Goal: Transaction & Acquisition: Obtain resource

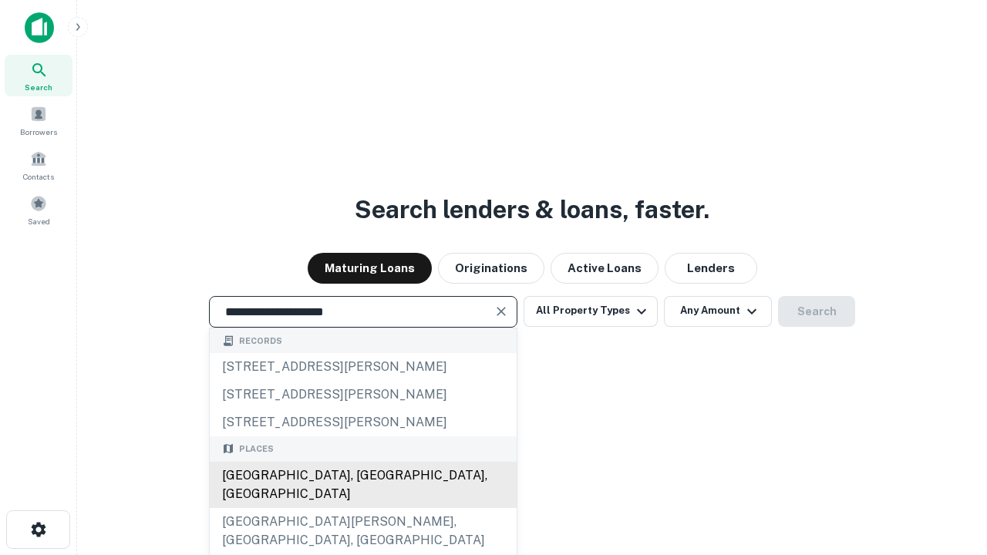
click at [362, 508] on div "Santa Monica, CA, USA" at bounding box center [363, 485] width 307 height 46
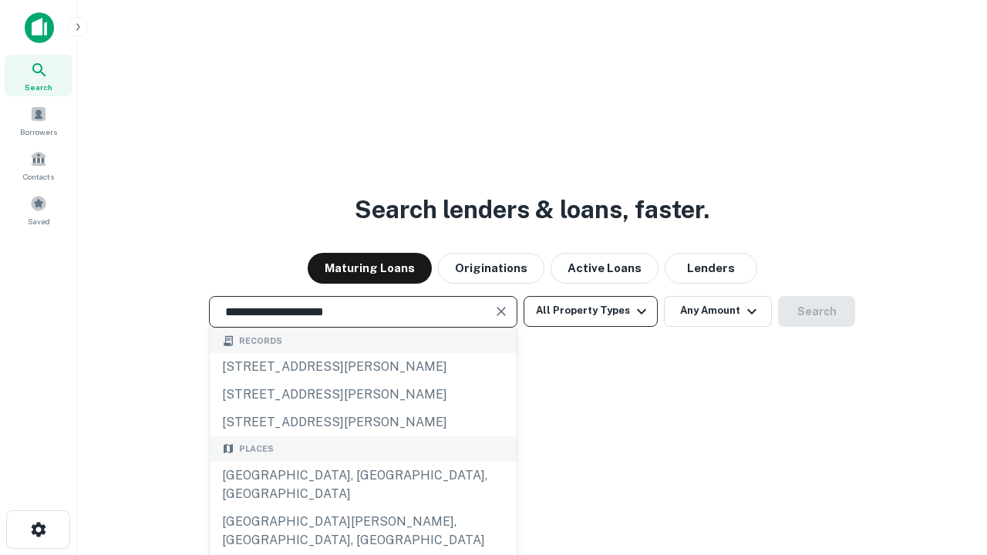
type input "**********"
click at [590, 311] on button "All Property Types" at bounding box center [590, 311] width 134 height 31
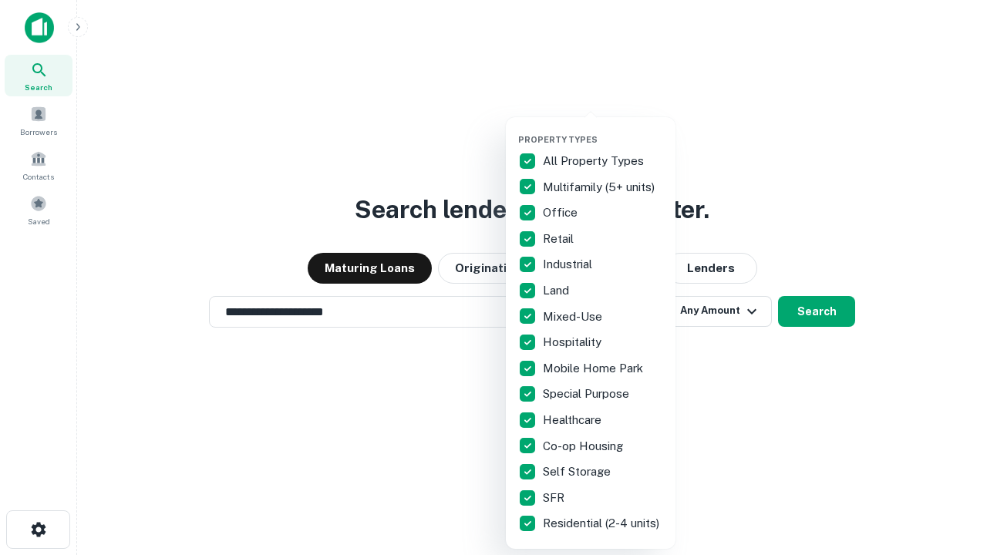
click at [603, 129] on button "button" at bounding box center [603, 129] width 170 height 1
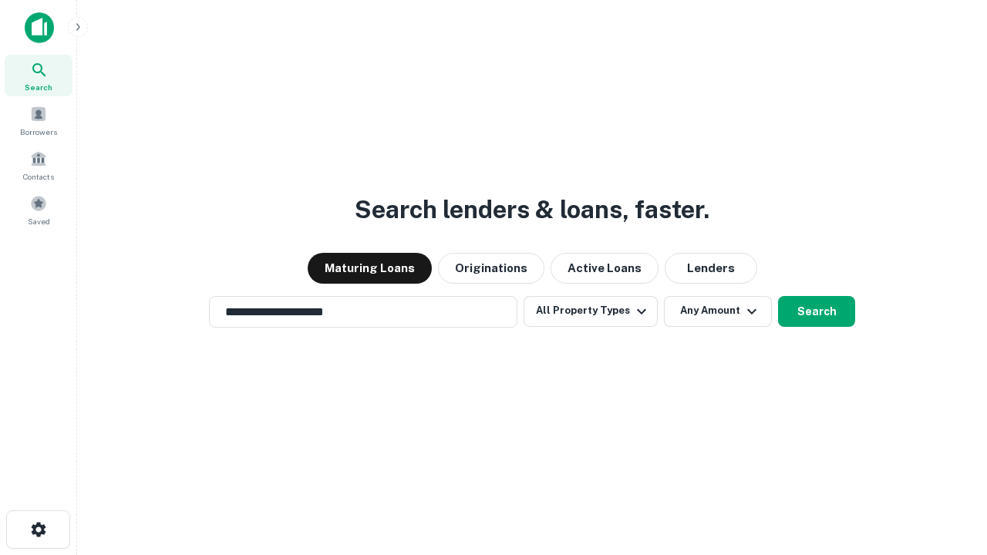
scroll to position [24, 0]
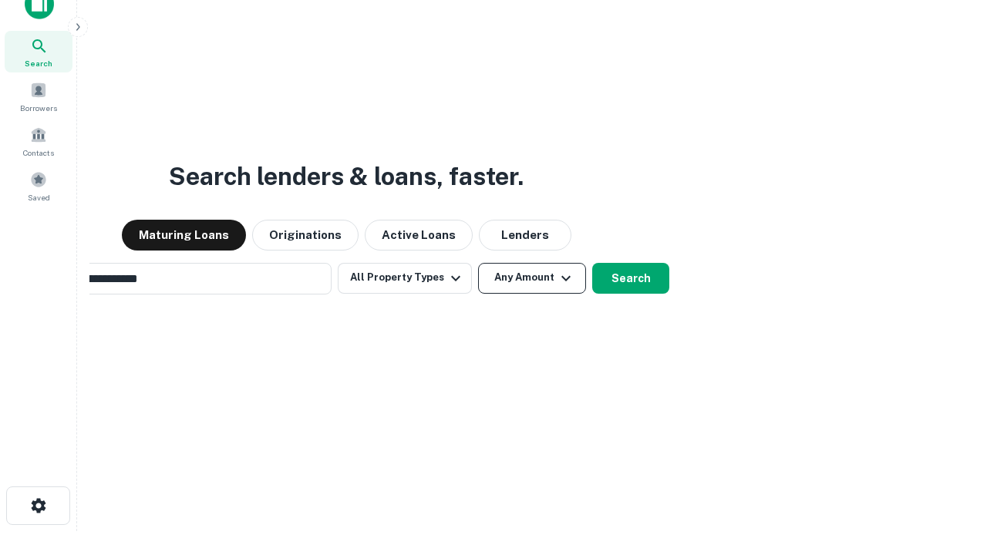
click at [478, 263] on button "Any Amount" at bounding box center [532, 278] width 108 height 31
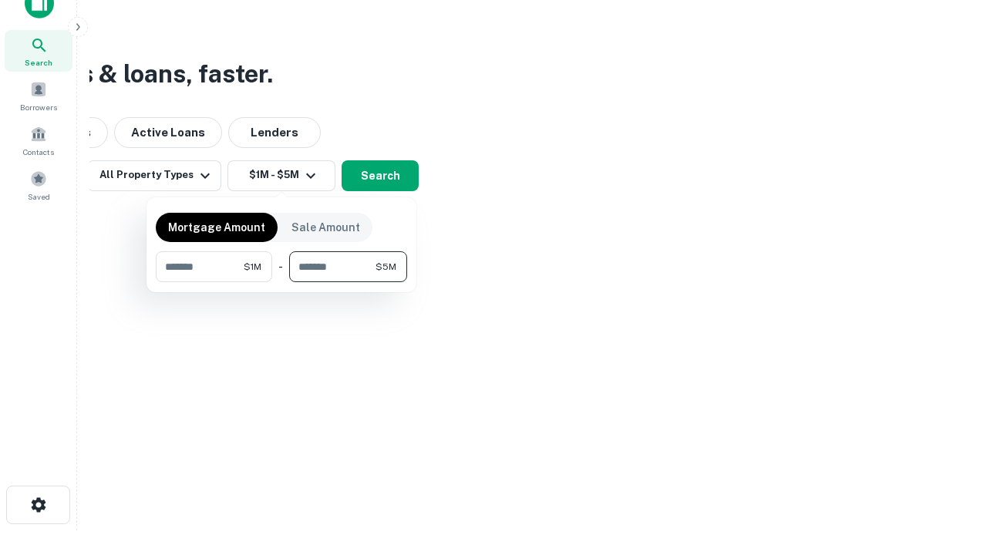
type input "*******"
click at [281, 282] on button "button" at bounding box center [281, 282] width 251 height 1
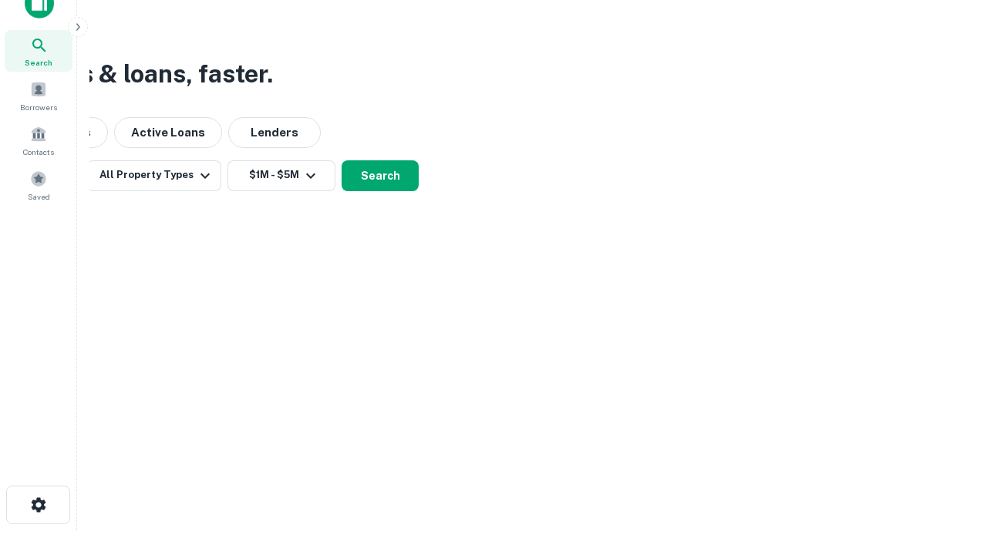
scroll to position [9, 284]
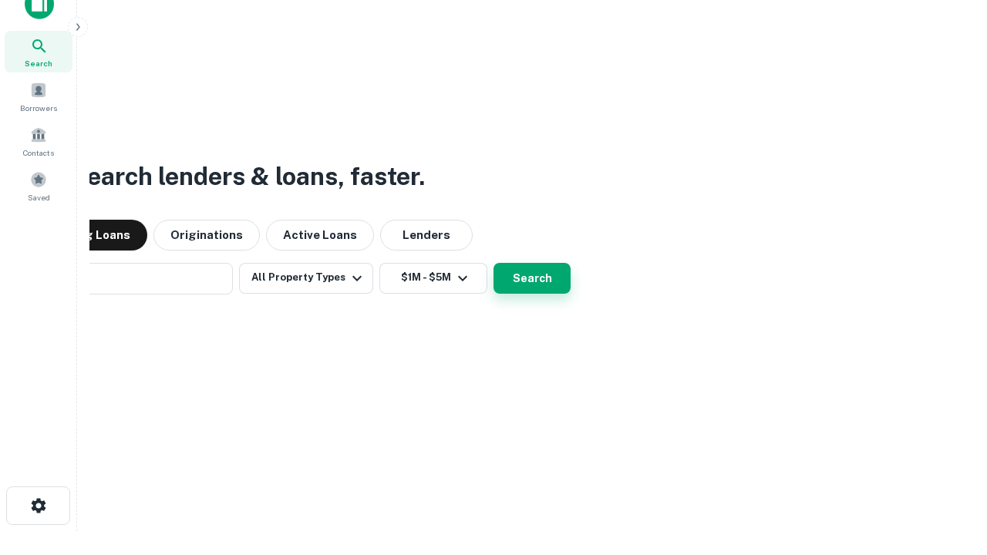
click at [493, 263] on button "Search" at bounding box center [531, 278] width 77 height 31
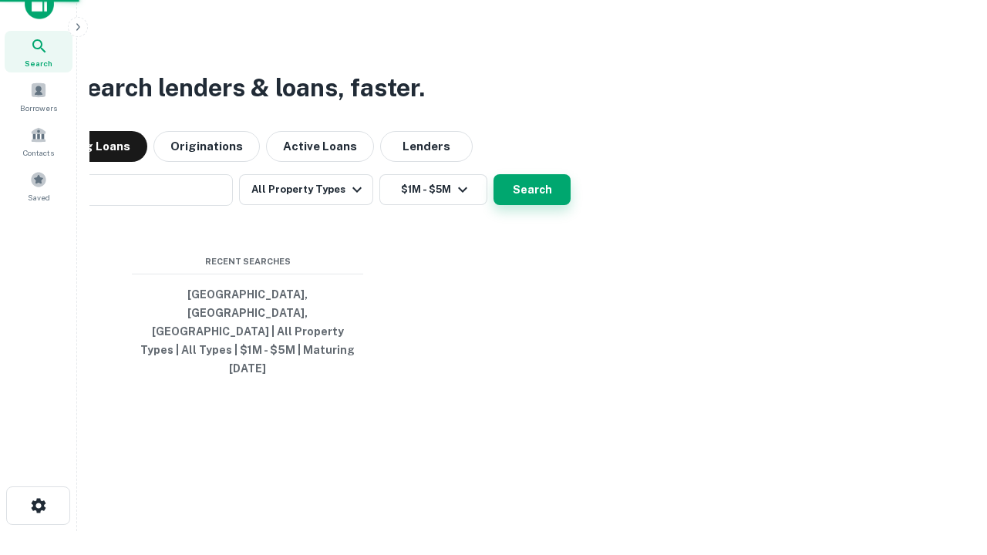
scroll to position [41, 436]
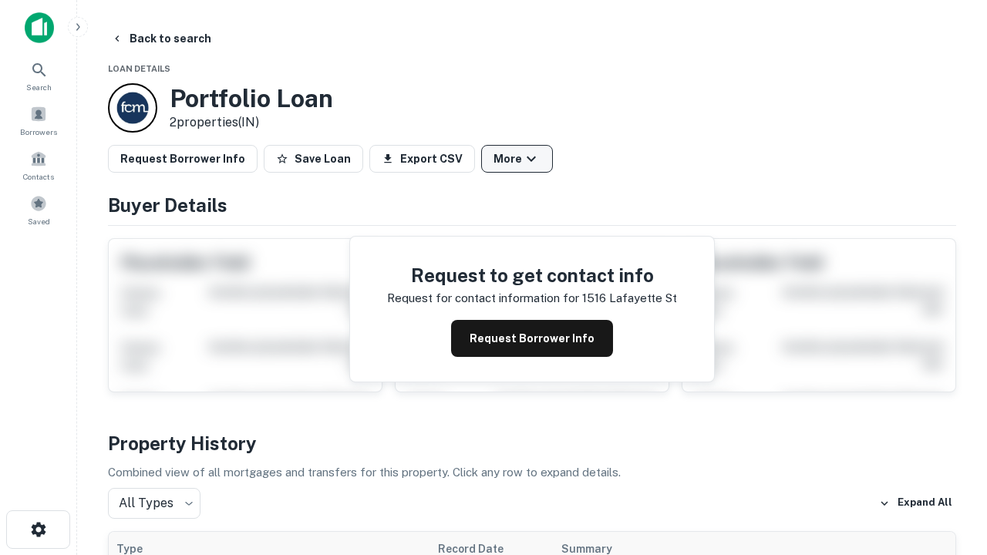
click at [516, 159] on button "More" at bounding box center [517, 159] width 72 height 28
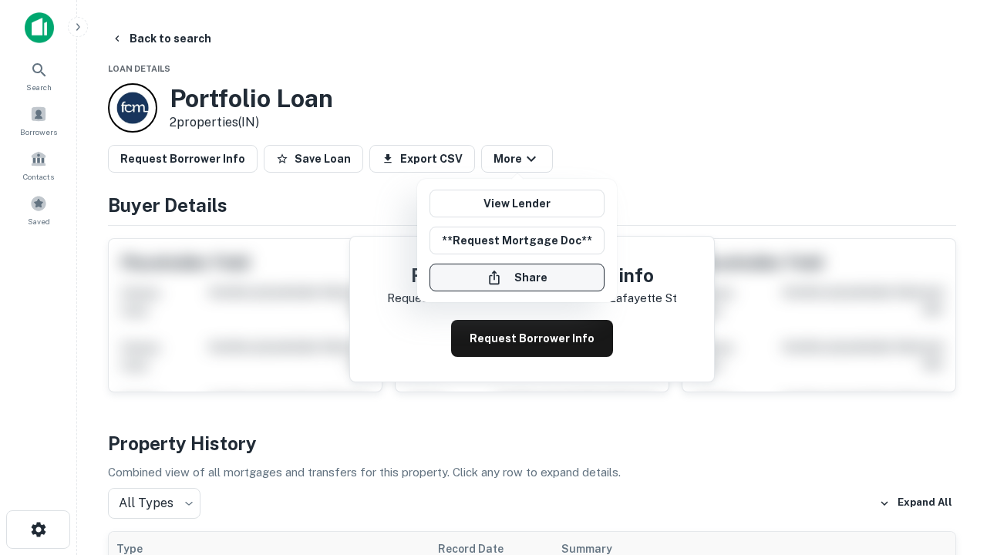
click at [516, 277] on button "Share" at bounding box center [516, 278] width 175 height 28
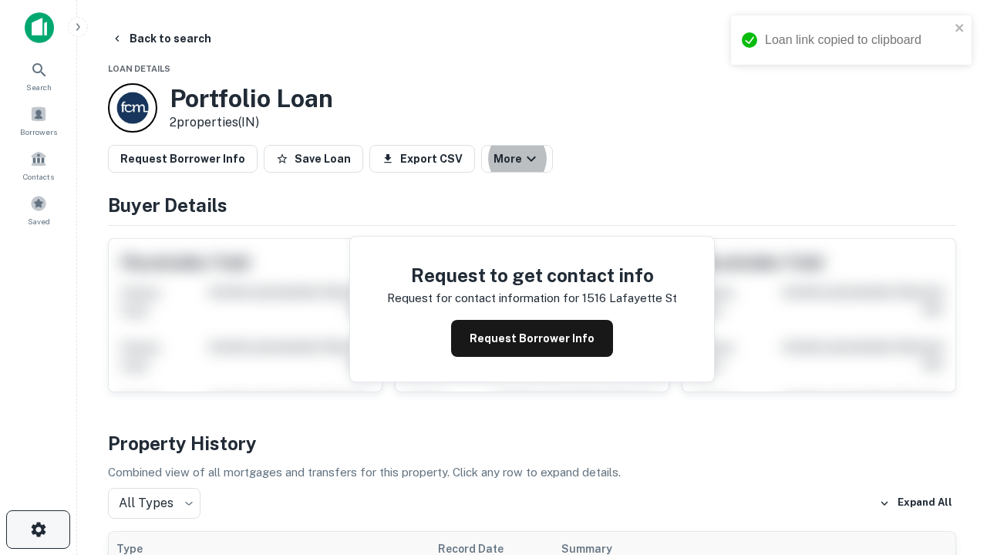
click at [38, 530] on icon "button" at bounding box center [38, 529] width 18 height 18
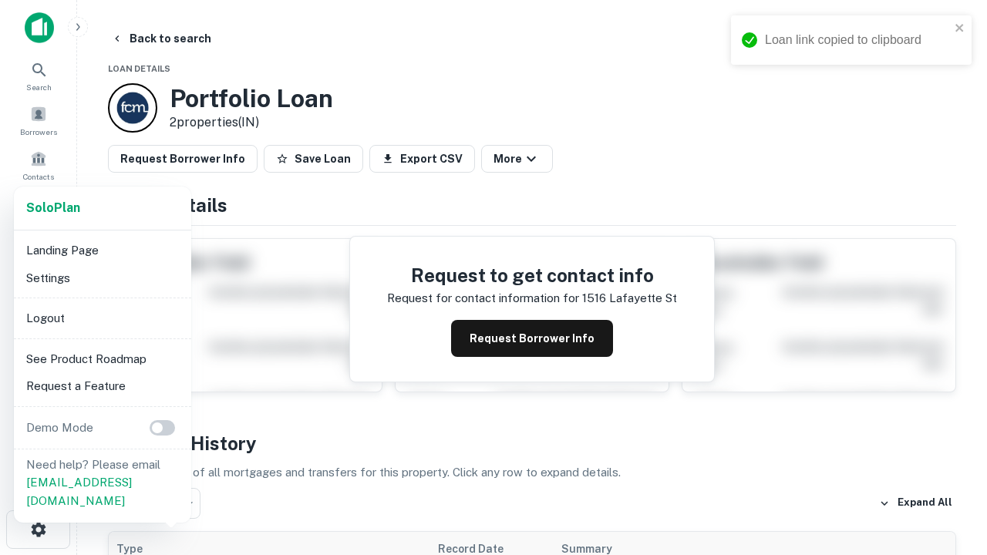
click at [102, 318] on li "Logout" at bounding box center [102, 318] width 165 height 28
